Goal: Task Accomplishment & Management: Manage account settings

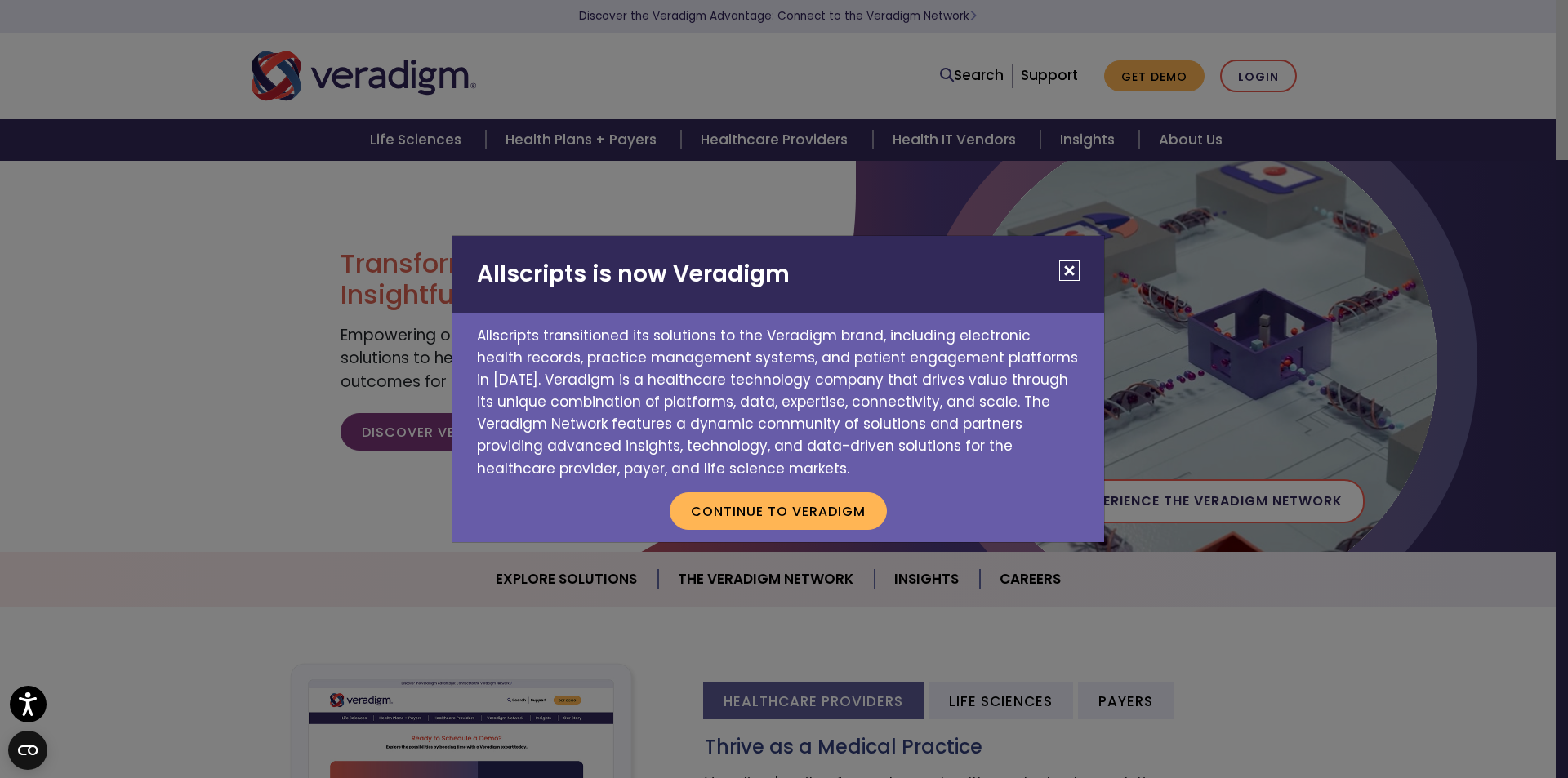
click at [1064, 269] on button "Close" at bounding box center [1069, 270] width 20 height 20
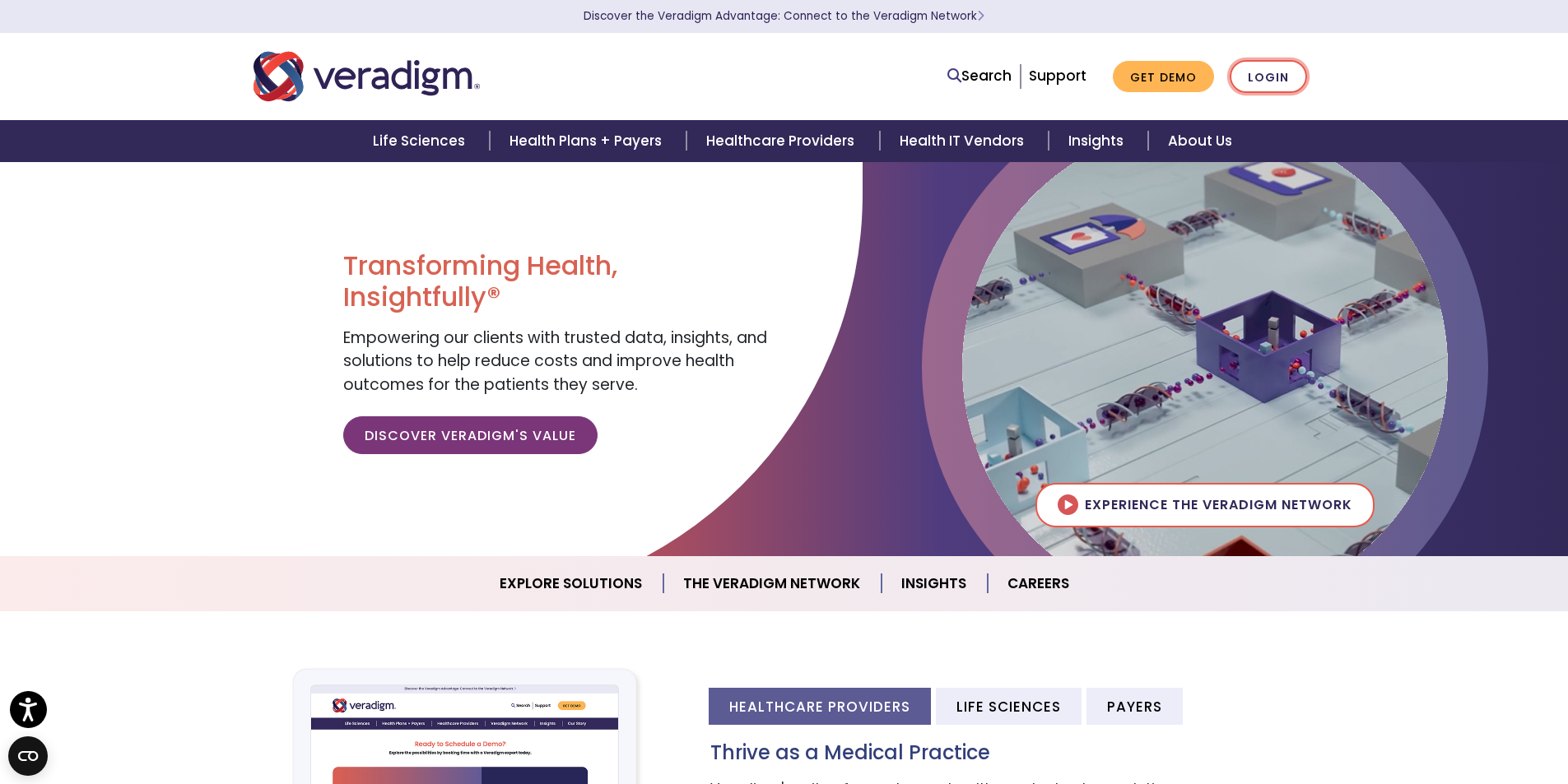
click at [1255, 70] on link "Login" at bounding box center [1267, 77] width 77 height 34
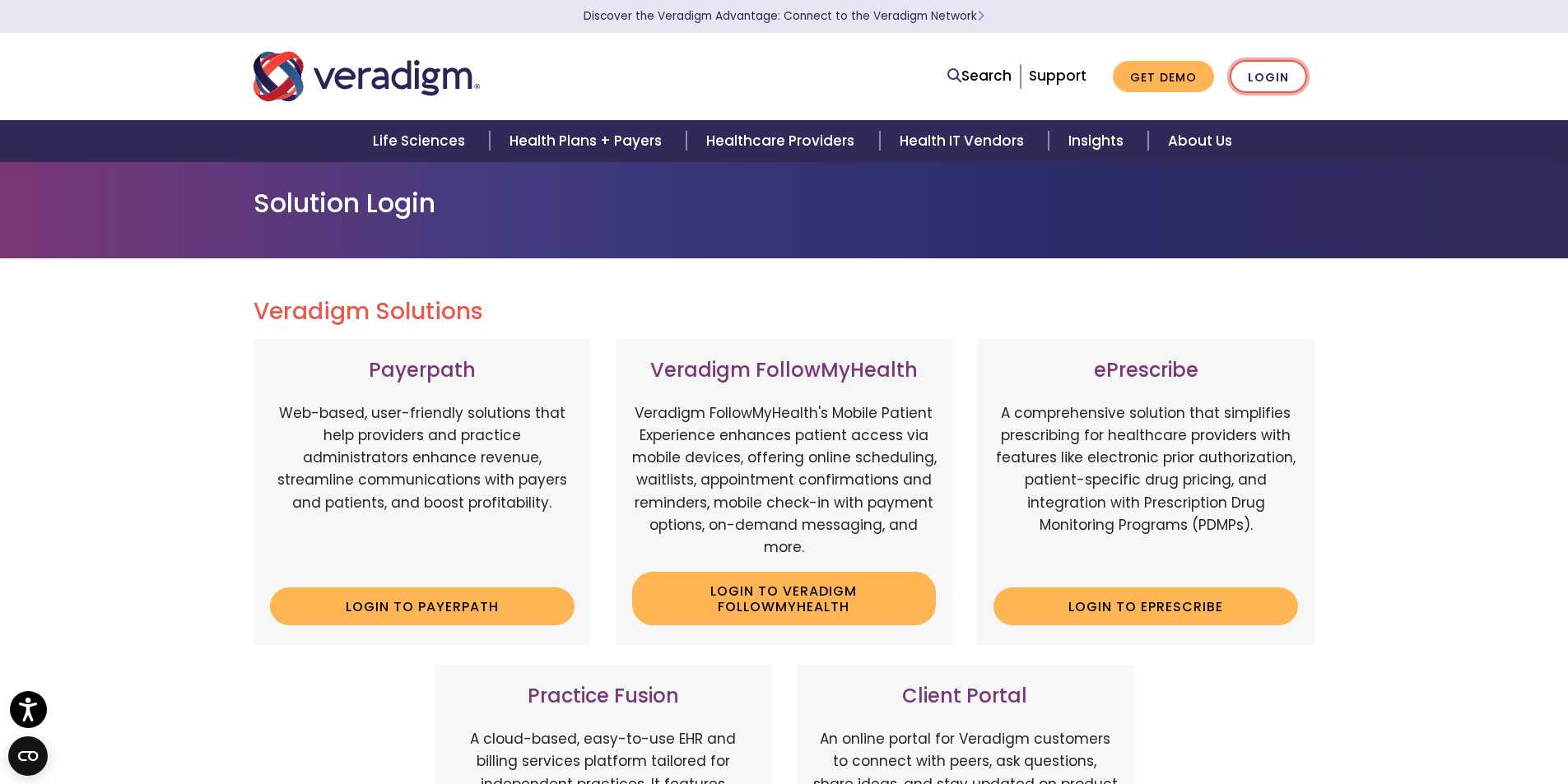
click at [1259, 77] on link "Login" at bounding box center [1267, 77] width 77 height 34
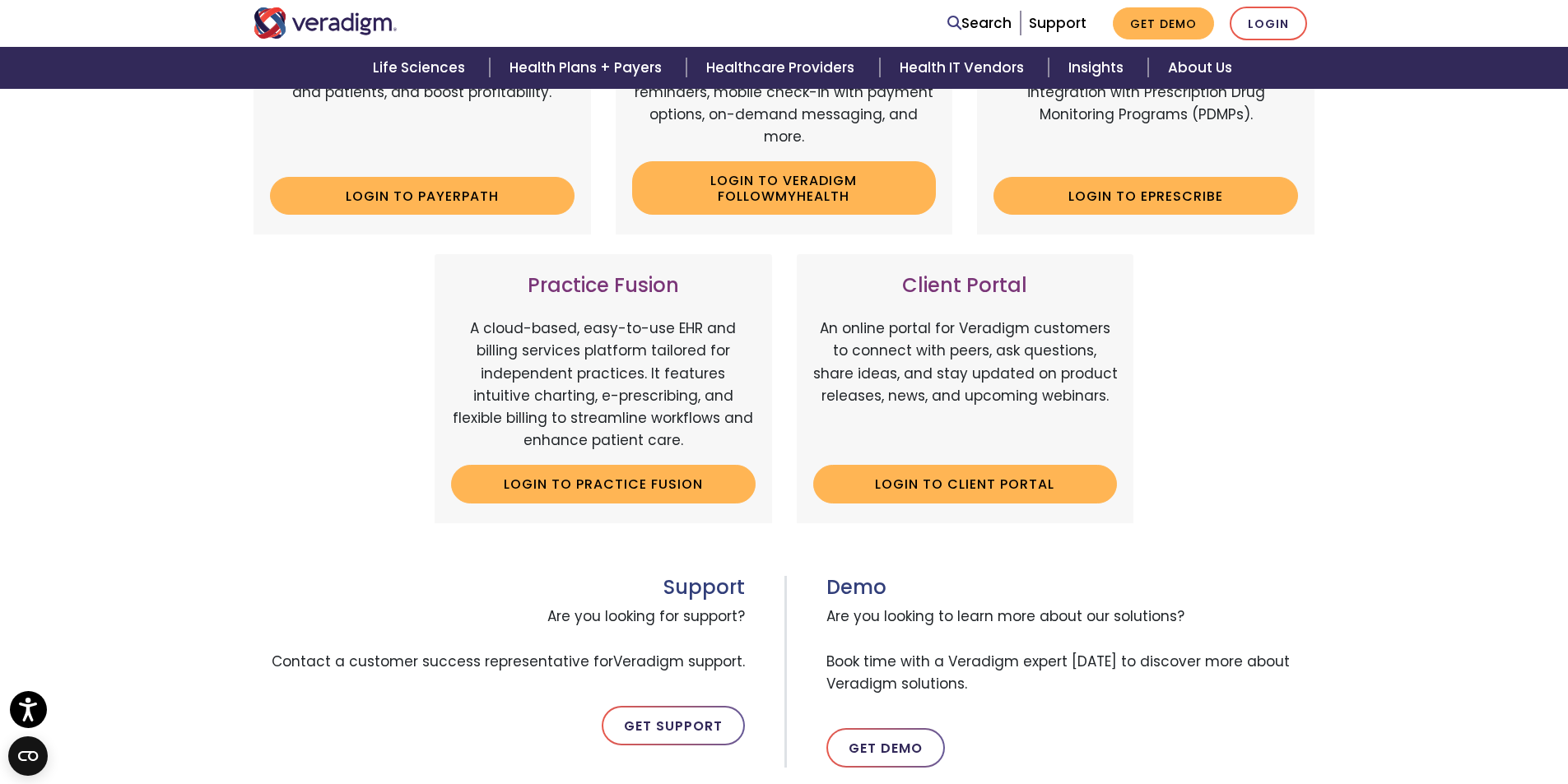
scroll to position [411, 0]
click at [969, 478] on link "Login to Client Portal" at bounding box center [966, 482] width 305 height 38
